Goal: Transaction & Acquisition: Purchase product/service

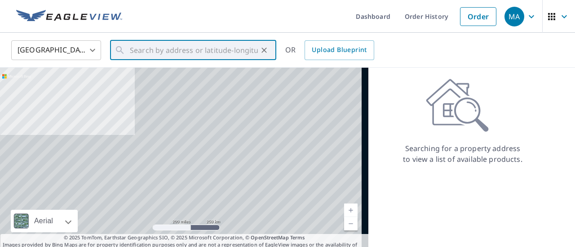
click at [218, 53] on input "text" at bounding box center [194, 50] width 128 height 25
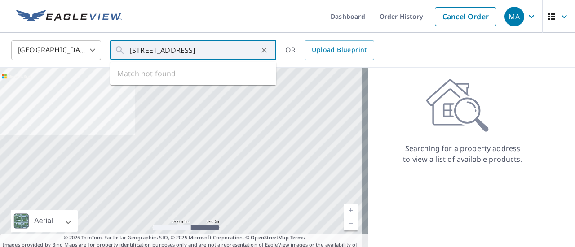
scroll to position [0, 18]
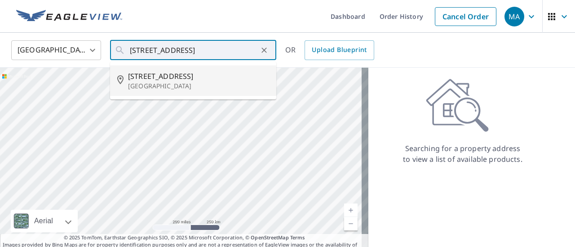
click at [200, 68] on li "[STREET_ADDRESS]" at bounding box center [193, 81] width 166 height 31
type input "[STREET_ADDRESS]"
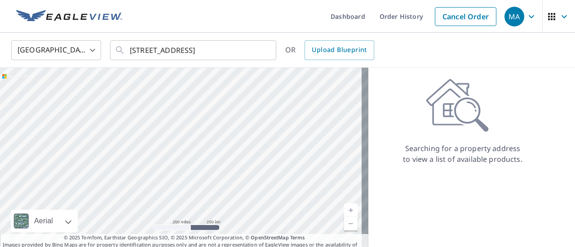
scroll to position [0, 0]
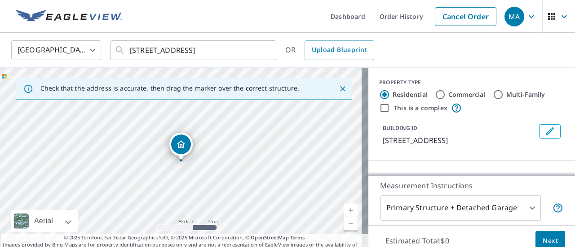
click at [393, 213] on body "MA MA Dashboard Order History Cancel Order MA [GEOGRAPHIC_DATA] [GEOGRAPHIC_DAT…" at bounding box center [287, 123] width 575 height 247
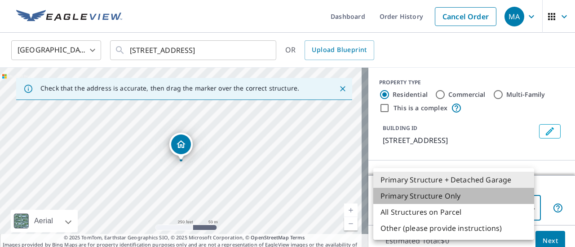
click at [432, 193] on li "Primary Structure Only" at bounding box center [453, 196] width 161 height 16
type input "2"
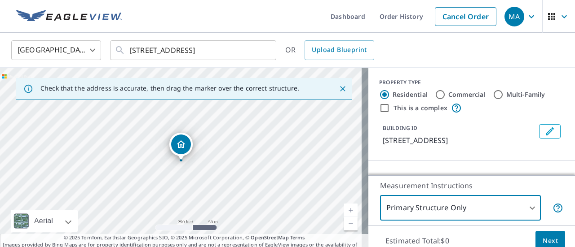
click at [537, 235] on button "Next" at bounding box center [550, 241] width 30 height 20
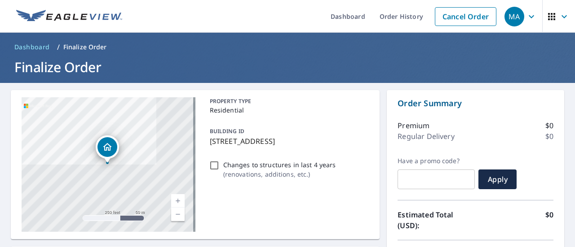
scroll to position [327, 0]
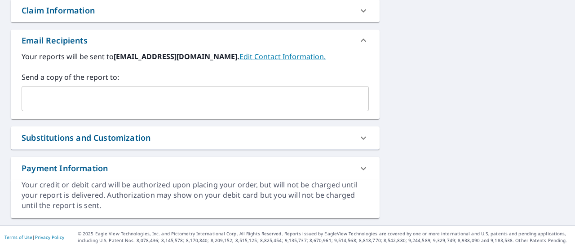
click at [143, 97] on input "text" at bounding box center [189, 98] width 326 height 17
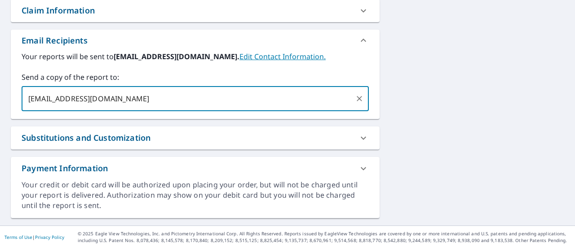
type input "[EMAIL_ADDRESS][DOMAIN_NAME]"
checkbox input "true"
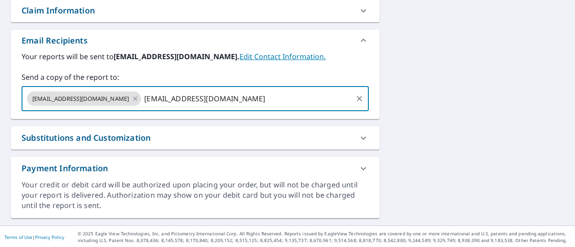
type input "[EMAIL_ADDRESS][DOMAIN_NAME]"
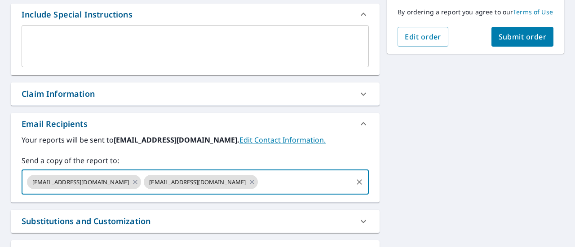
scroll to position [240, 0]
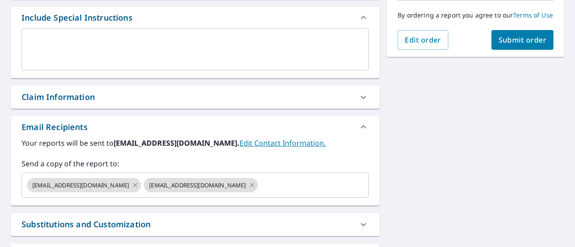
click at [506, 50] on button "Submit order" at bounding box center [522, 40] width 62 height 20
checkbox input "true"
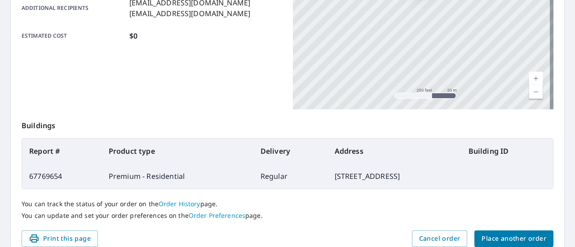
scroll to position [203, 0]
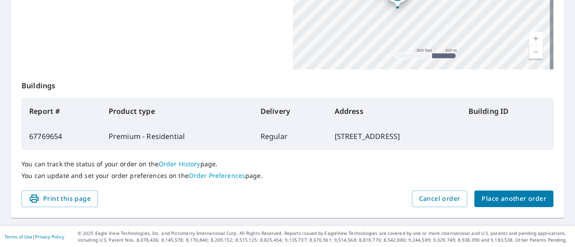
click at [501, 194] on span "Place another order" at bounding box center [513, 199] width 65 height 11
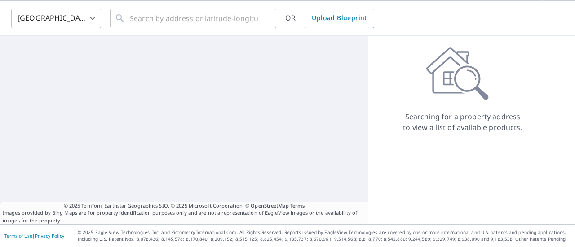
scroll to position [31, 0]
click at [198, 18] on input "text" at bounding box center [194, 18] width 128 height 25
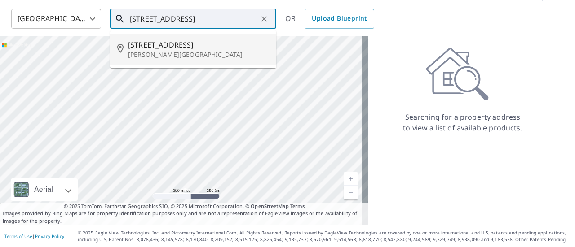
click at [197, 55] on p "[PERSON_NAME][GEOGRAPHIC_DATA]" at bounding box center [198, 54] width 141 height 9
type input "[STREET_ADDRESS]"
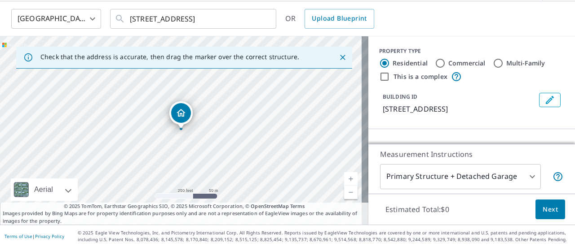
click at [543, 214] on span "Next" at bounding box center [549, 209] width 15 height 11
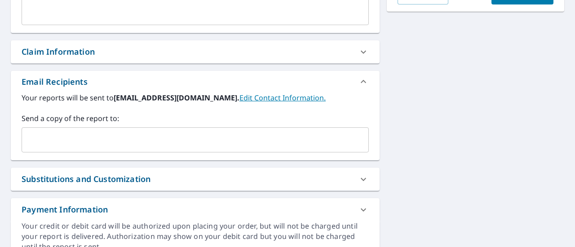
scroll to position [327, 0]
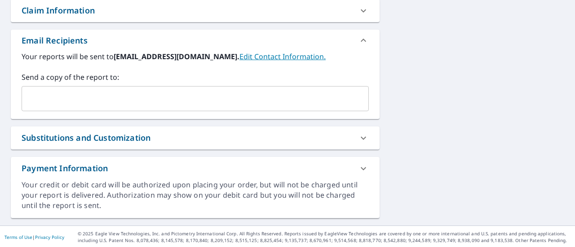
click at [142, 96] on input "text" at bounding box center [189, 98] width 326 height 17
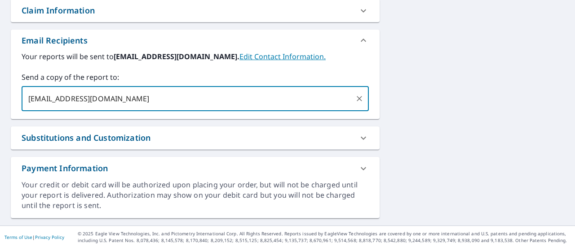
type input "[EMAIL_ADDRESS][DOMAIN_NAME]"
checkbox input "true"
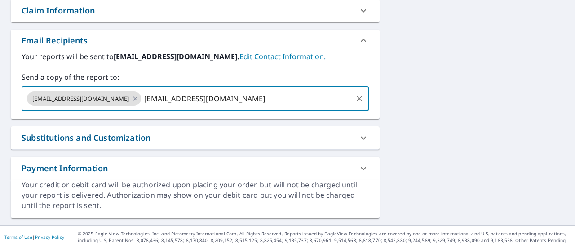
type input "[EMAIL_ADDRESS][DOMAIN_NAME]"
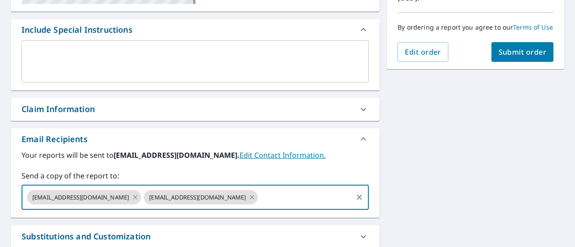
scroll to position [226, 0]
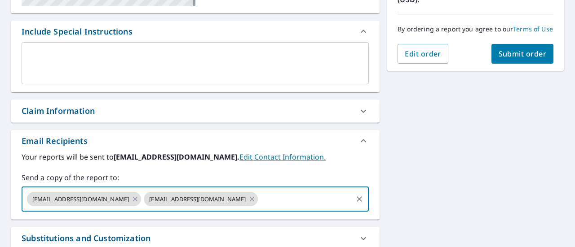
click at [511, 59] on span "Submit order" at bounding box center [522, 54] width 48 height 10
checkbox input "true"
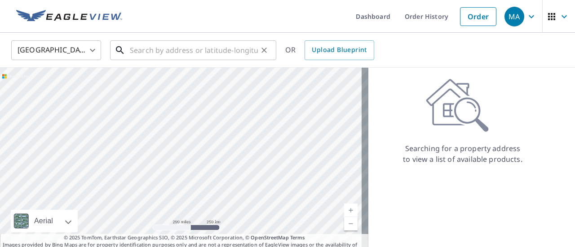
click at [163, 48] on input "text" at bounding box center [194, 50] width 128 height 25
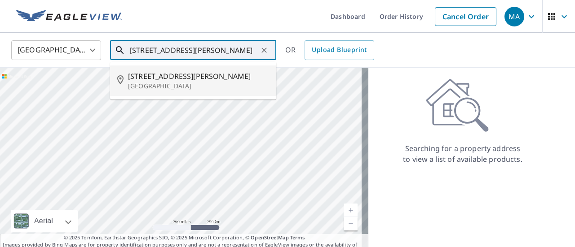
click at [199, 74] on span "3911 Ellis St" at bounding box center [198, 76] width 141 height 11
type input "3911 Ellis St Capitol Heights, MD 20743"
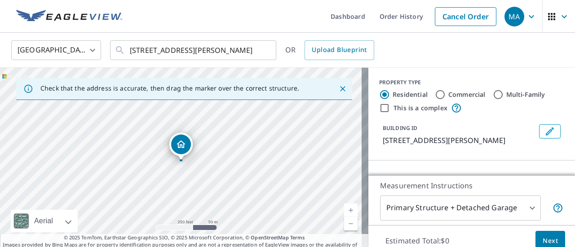
click at [542, 238] on span "Next" at bounding box center [549, 241] width 15 height 11
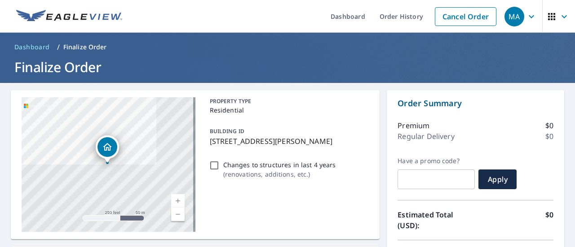
checkbox input "true"
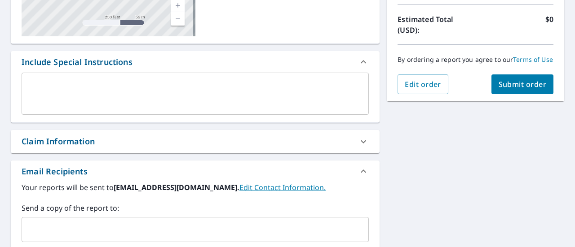
scroll to position [214, 0]
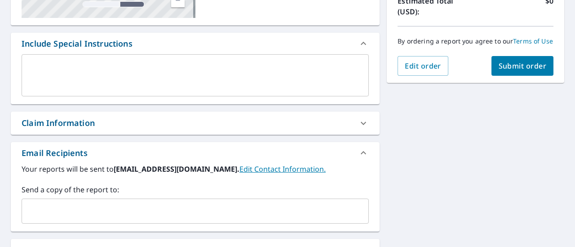
click at [85, 202] on div "​" at bounding box center [195, 211] width 347 height 25
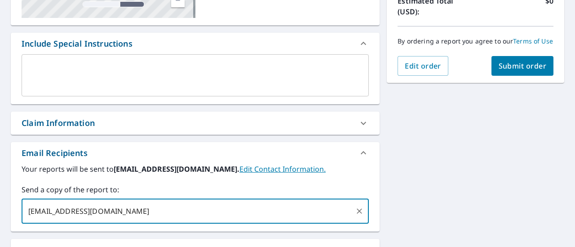
type input "[EMAIL_ADDRESS][DOMAIN_NAME]"
checkbox input "true"
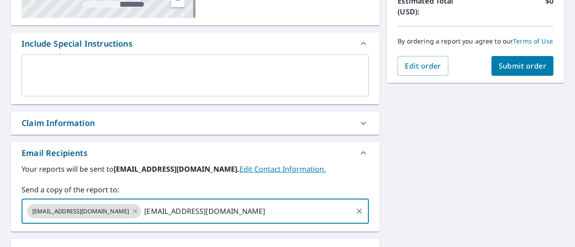
type input "[EMAIL_ADDRESS][DOMAIN_NAME]"
click at [514, 71] on span "Submit order" at bounding box center [522, 66] width 48 height 10
checkbox input "true"
